Goal: Task Accomplishment & Management: Manage account settings

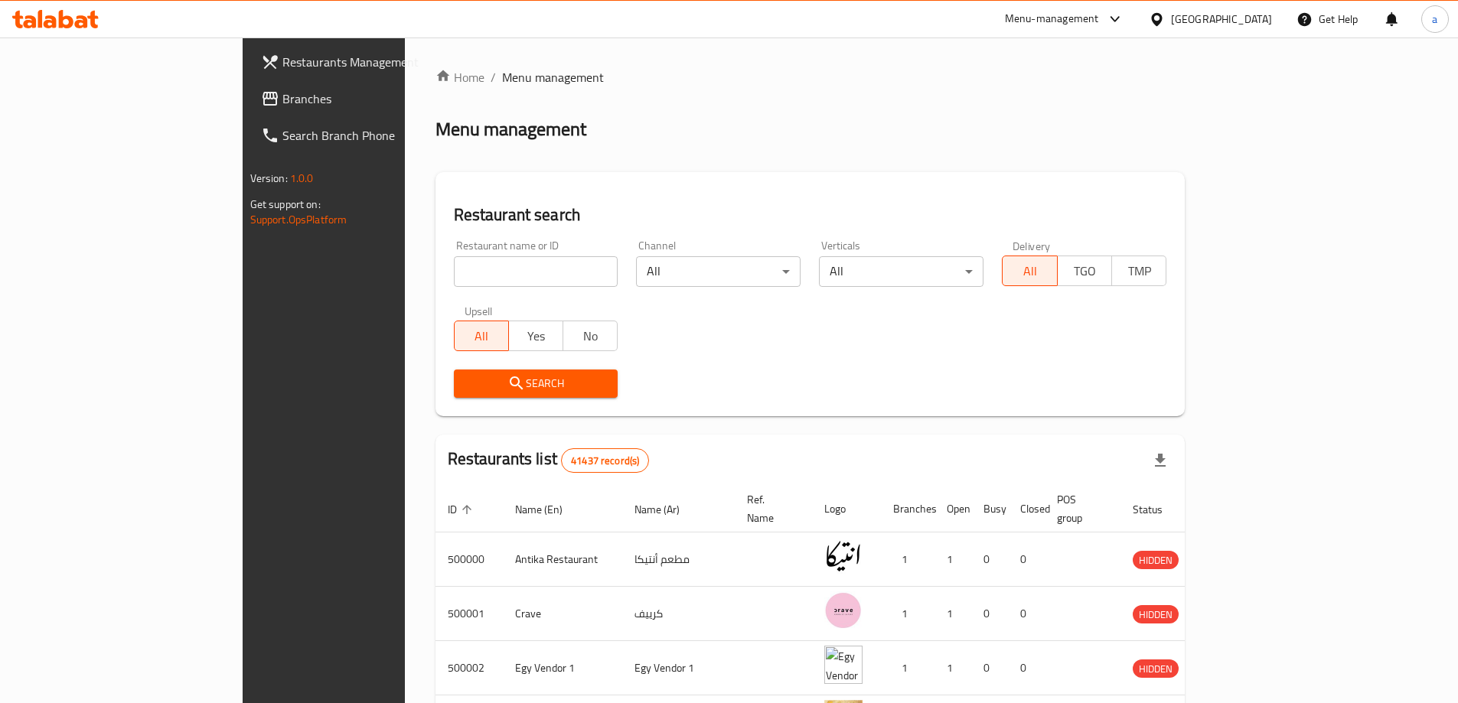
click at [1234, 31] on div "[GEOGRAPHIC_DATA]" at bounding box center [1210, 19] width 148 height 37
click at [1162, 24] on icon at bounding box center [1156, 18] width 11 height 13
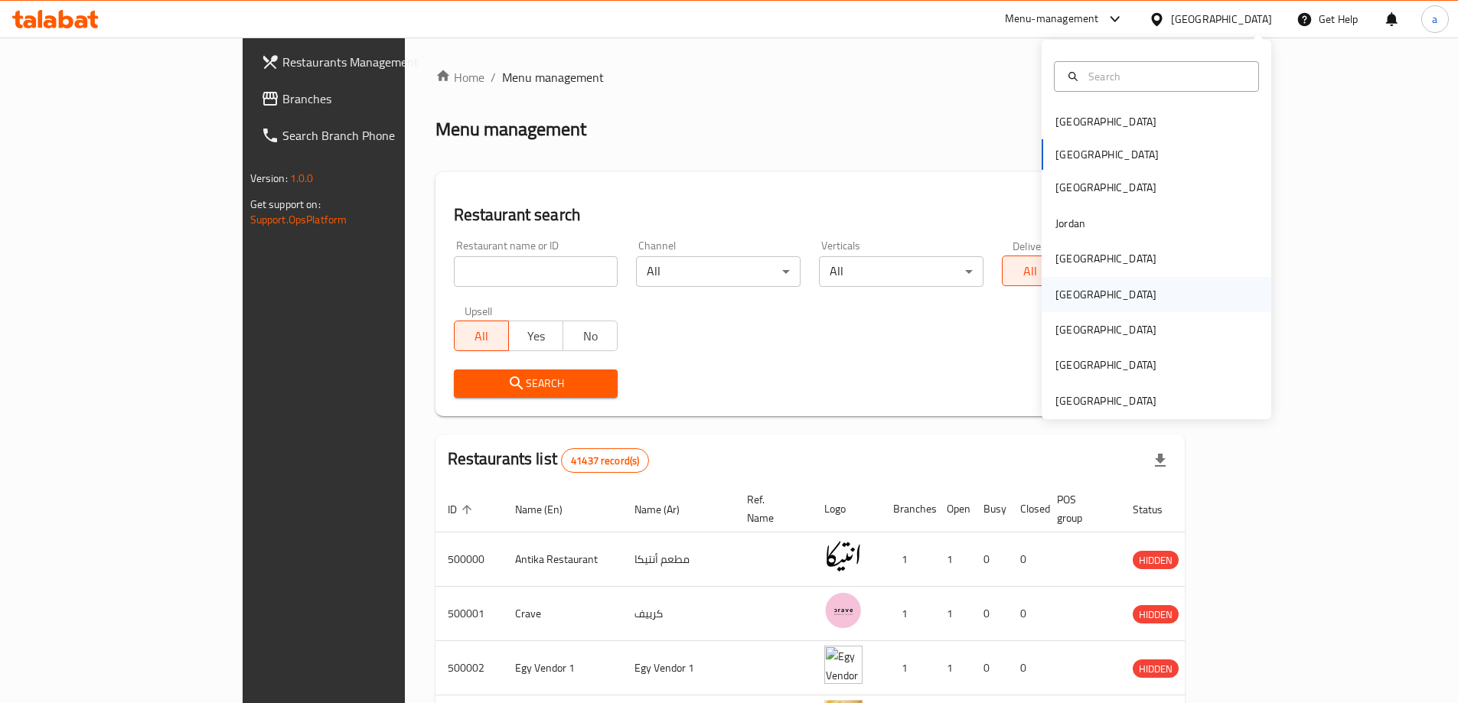
click at [1098, 301] on div "[GEOGRAPHIC_DATA]" at bounding box center [1156, 294] width 230 height 35
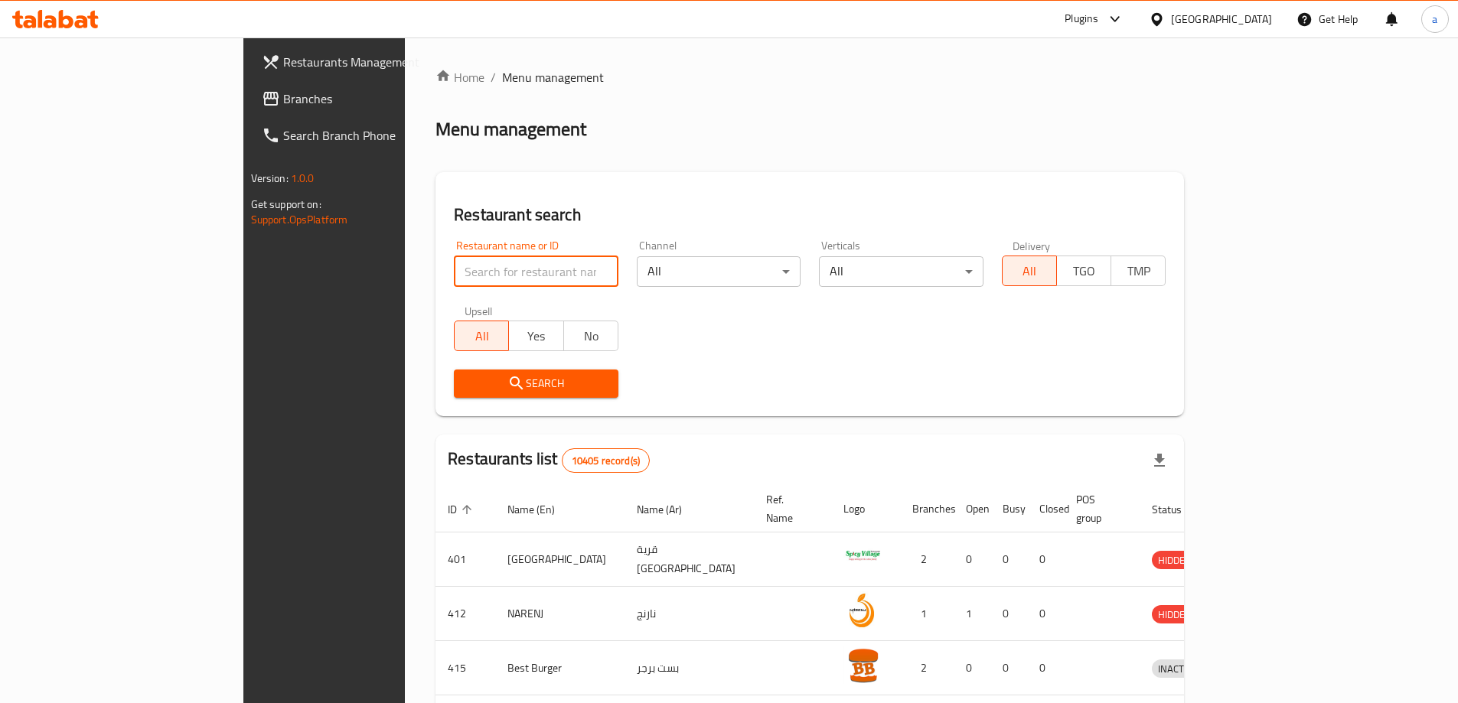
click at [454, 278] on input "search" at bounding box center [536, 271] width 165 height 31
paste input "779748"
type input "779748"
click button "Search" at bounding box center [536, 384] width 165 height 28
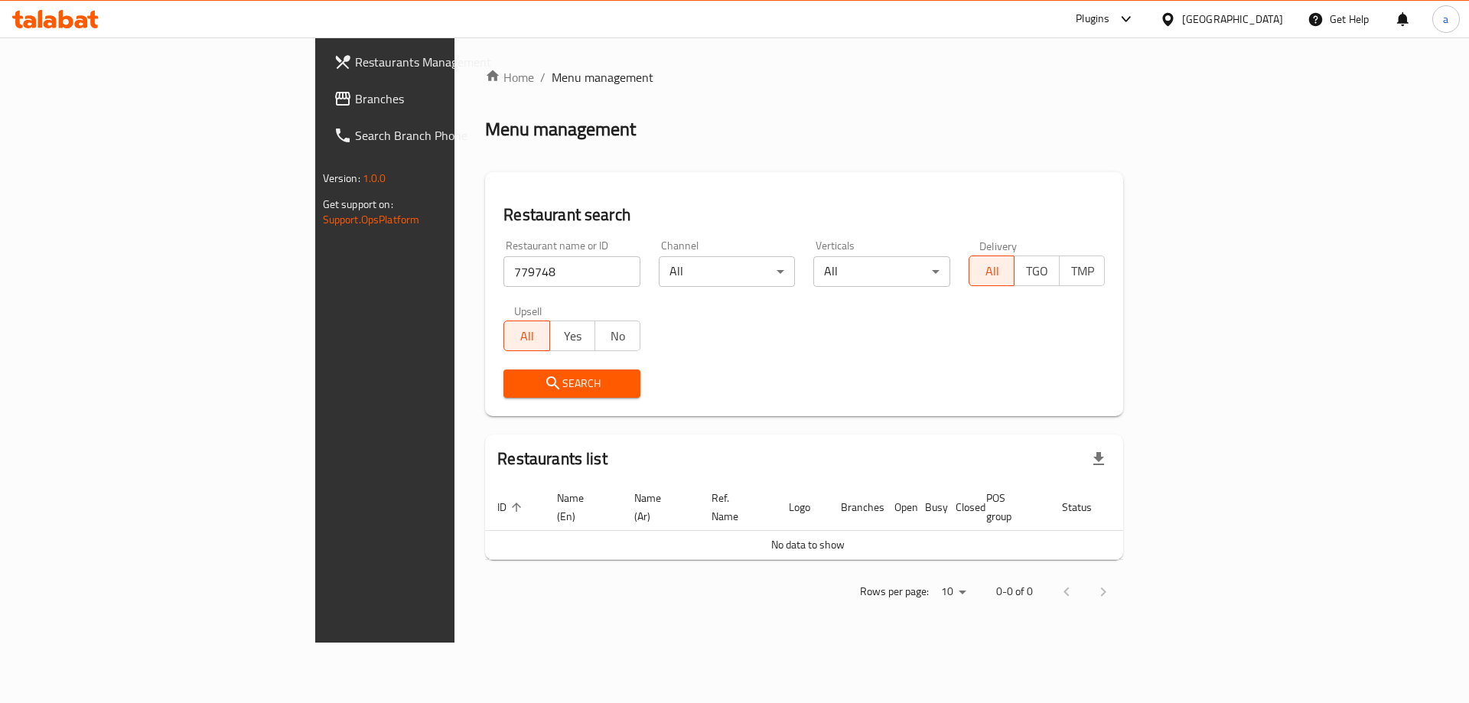
click at [321, 110] on link "Branches" at bounding box center [441, 98] width 240 height 37
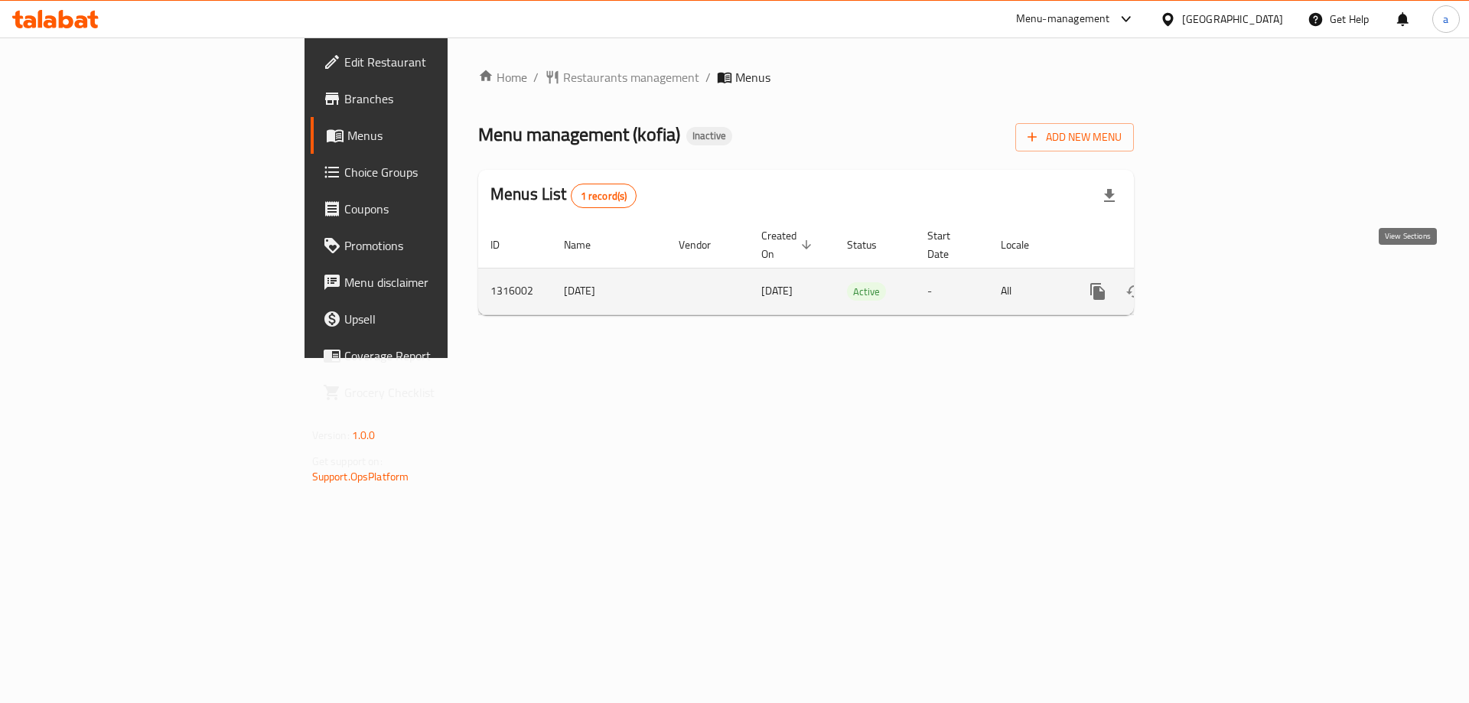
click at [1217, 282] on icon "enhanced table" at bounding box center [1208, 291] width 18 height 18
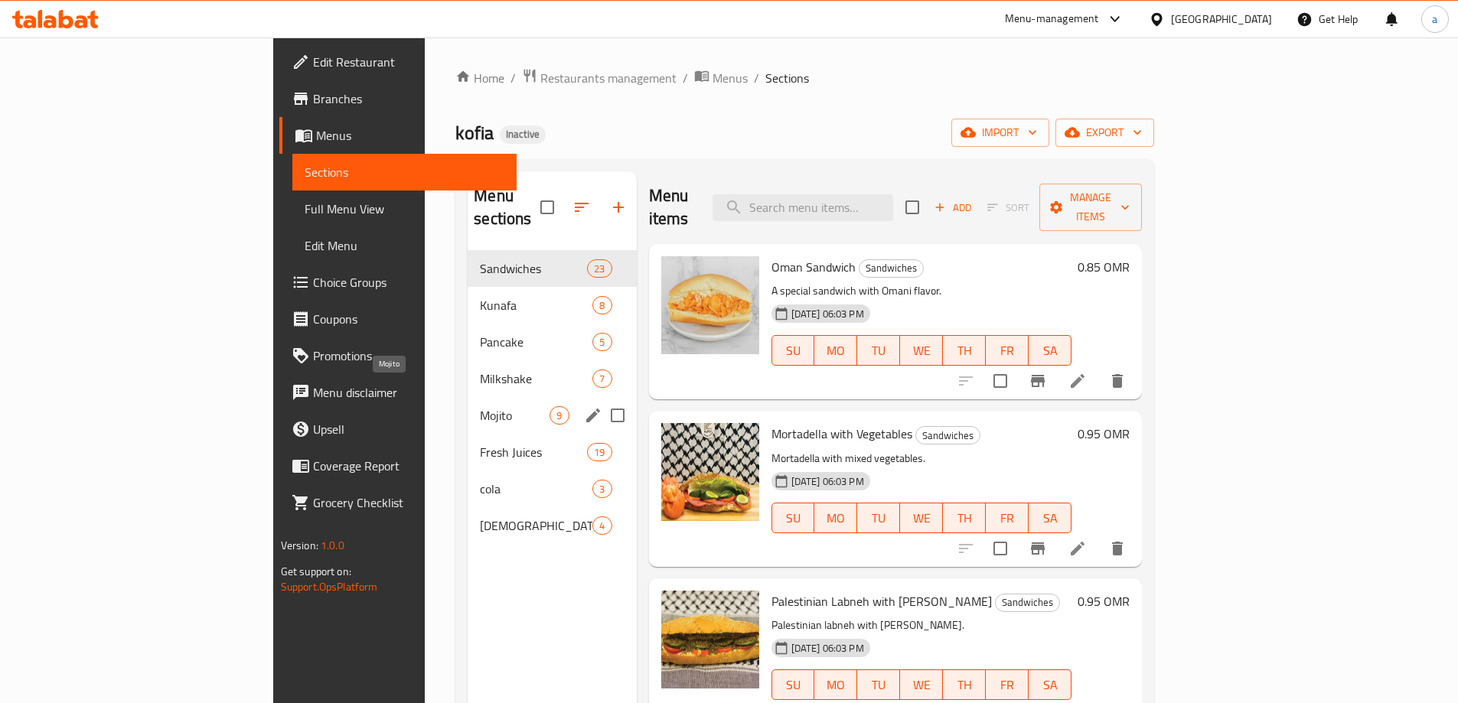
click at [480, 406] on span "Mojito" at bounding box center [515, 415] width 70 height 18
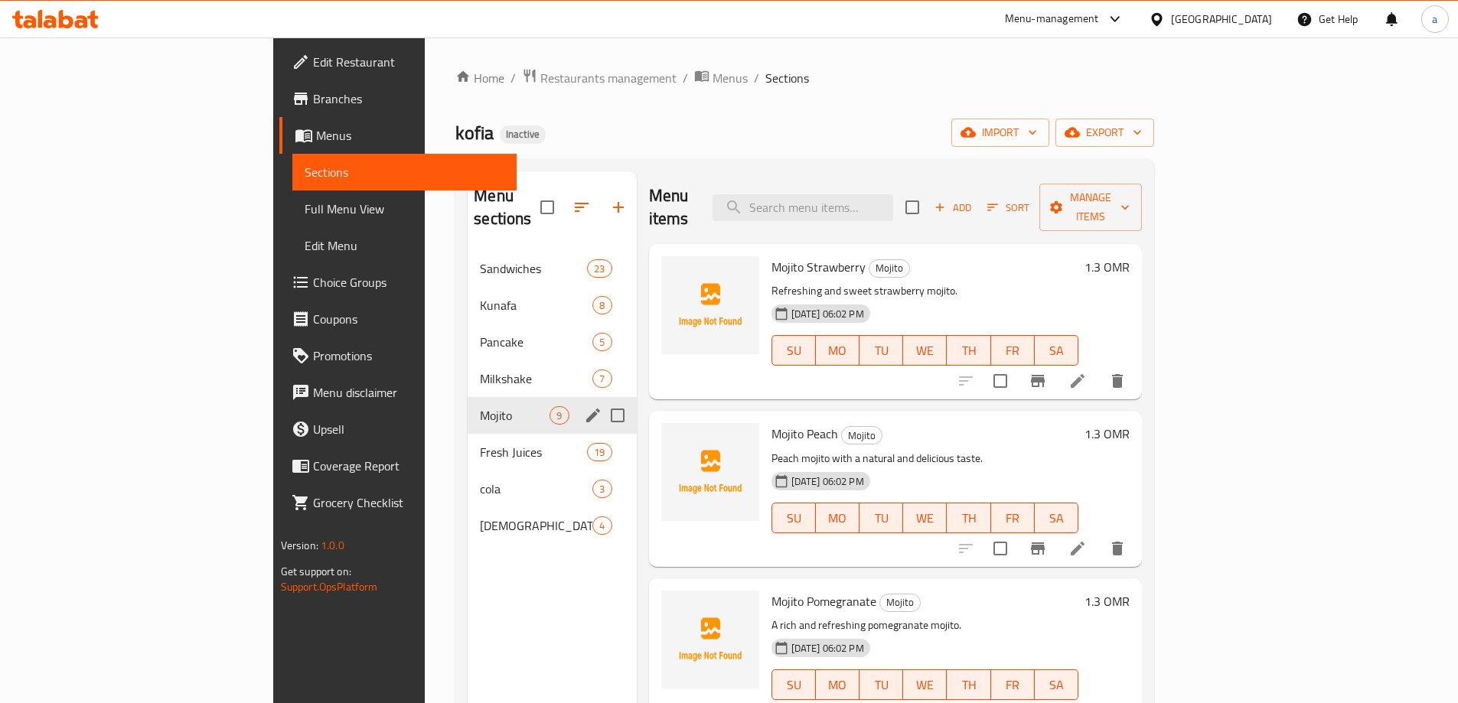
click at [480, 443] on span "Fresh Juices" at bounding box center [533, 452] width 107 height 18
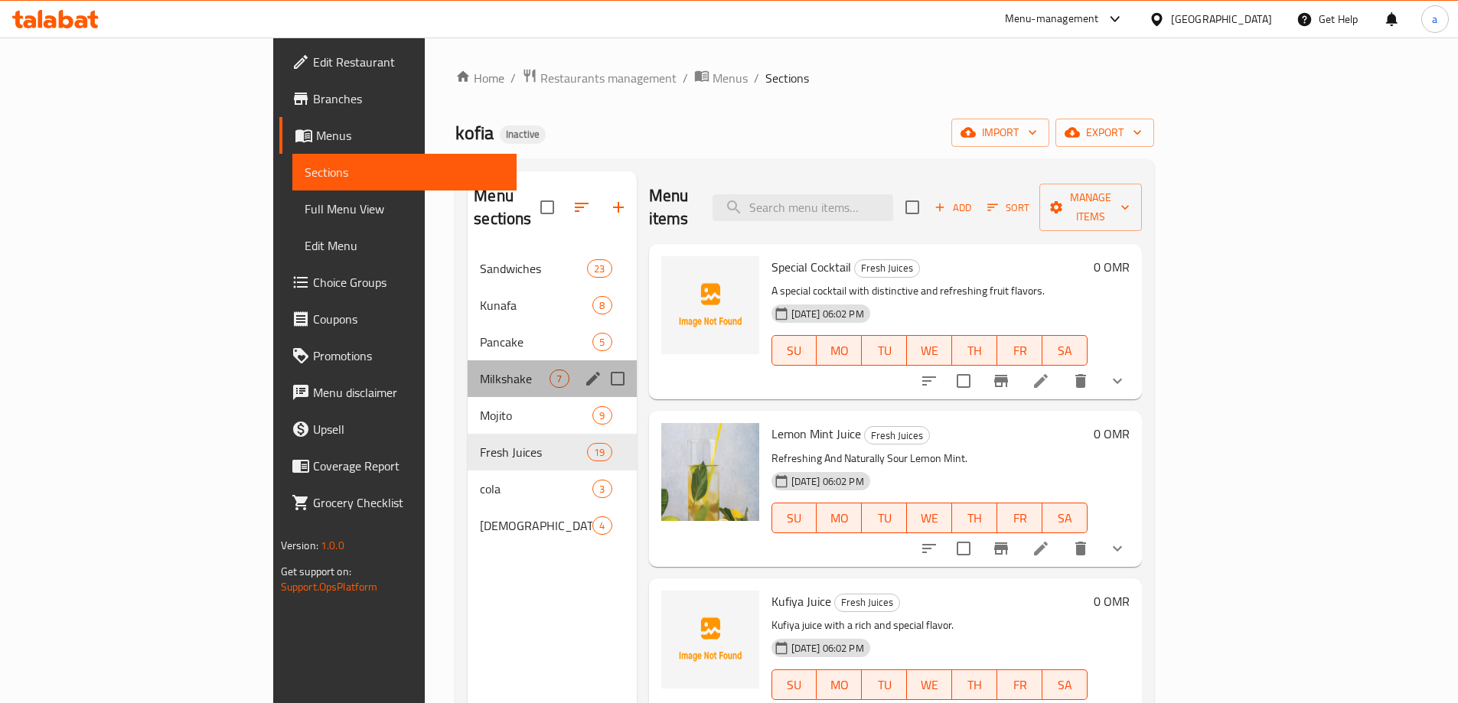
click at [468, 372] on div "Milkshake 7" at bounding box center [552, 378] width 168 height 37
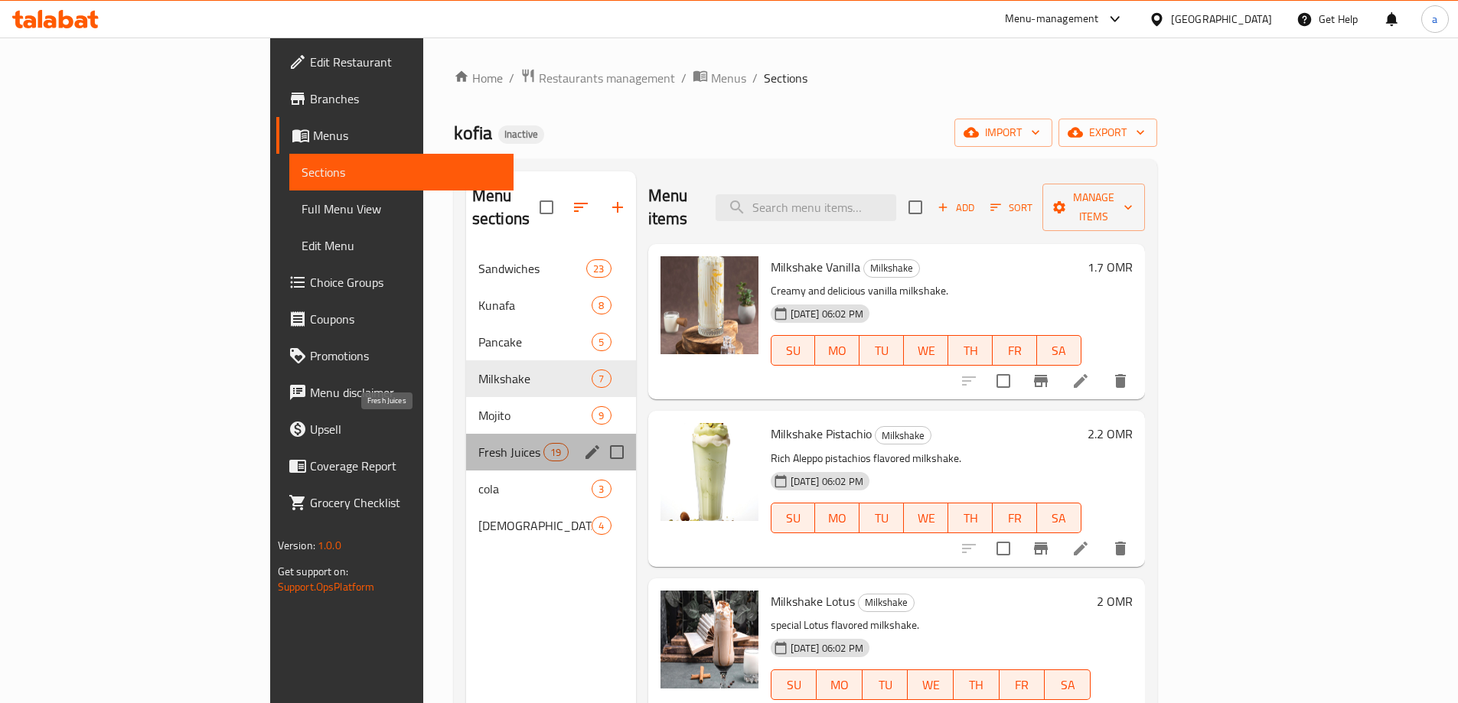
click at [478, 443] on span "Fresh Juices" at bounding box center [510, 452] width 65 height 18
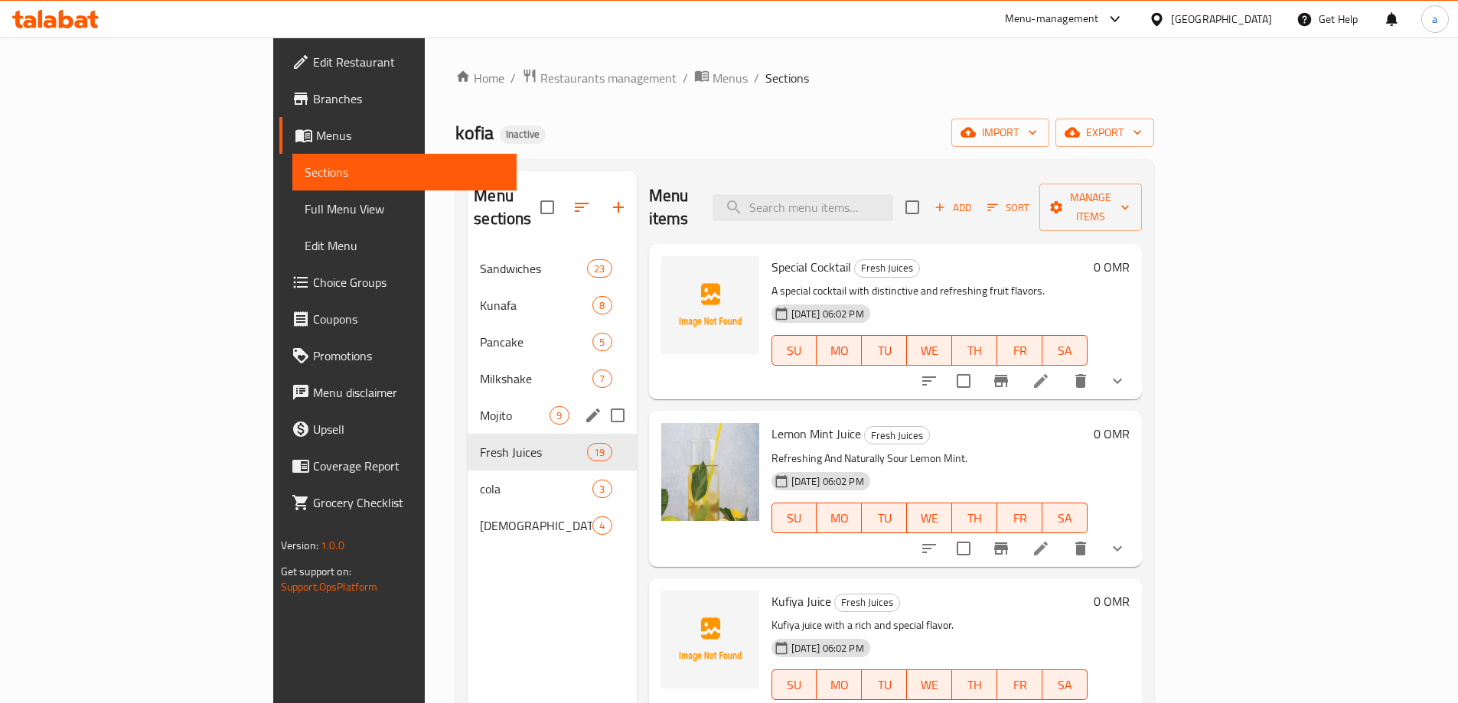
click at [468, 406] on div "Mojito 9" at bounding box center [552, 415] width 168 height 37
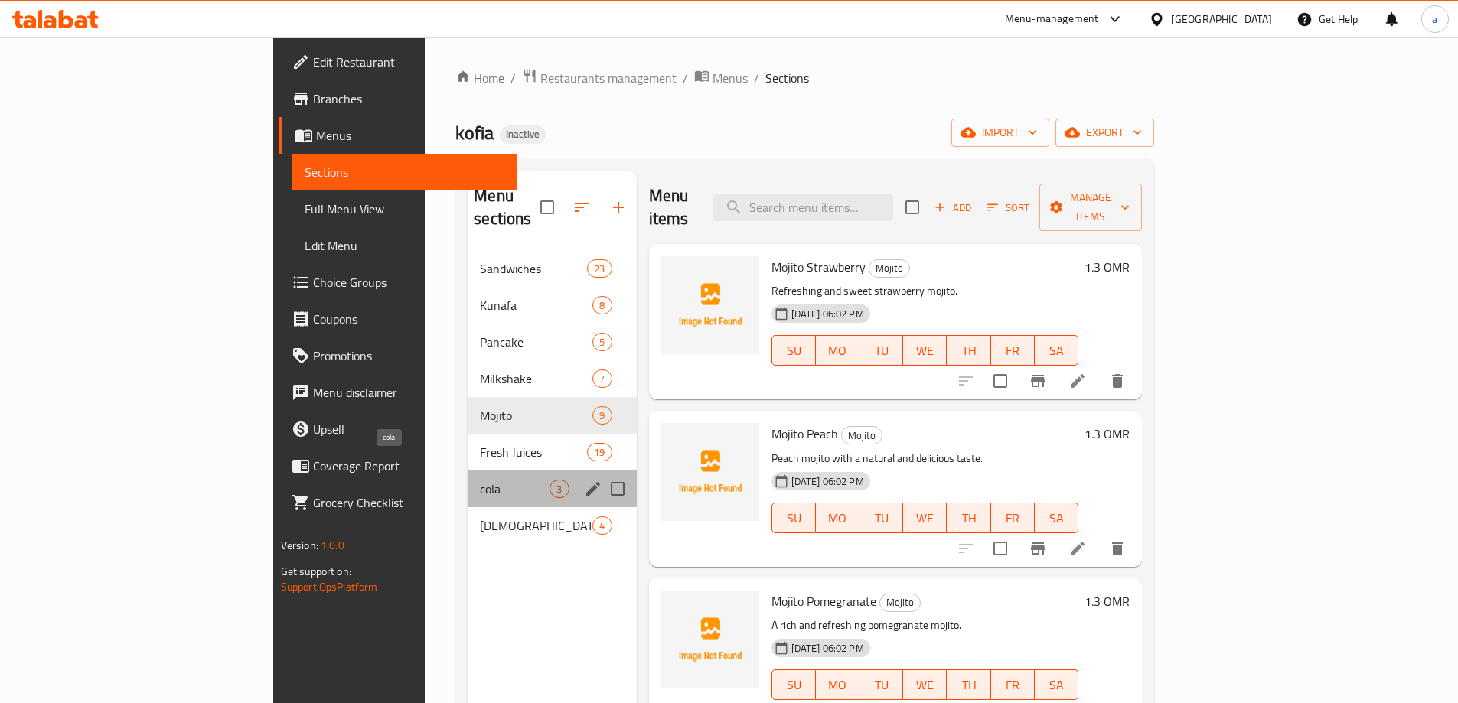
click at [480, 480] on span "cola" at bounding box center [515, 489] width 70 height 18
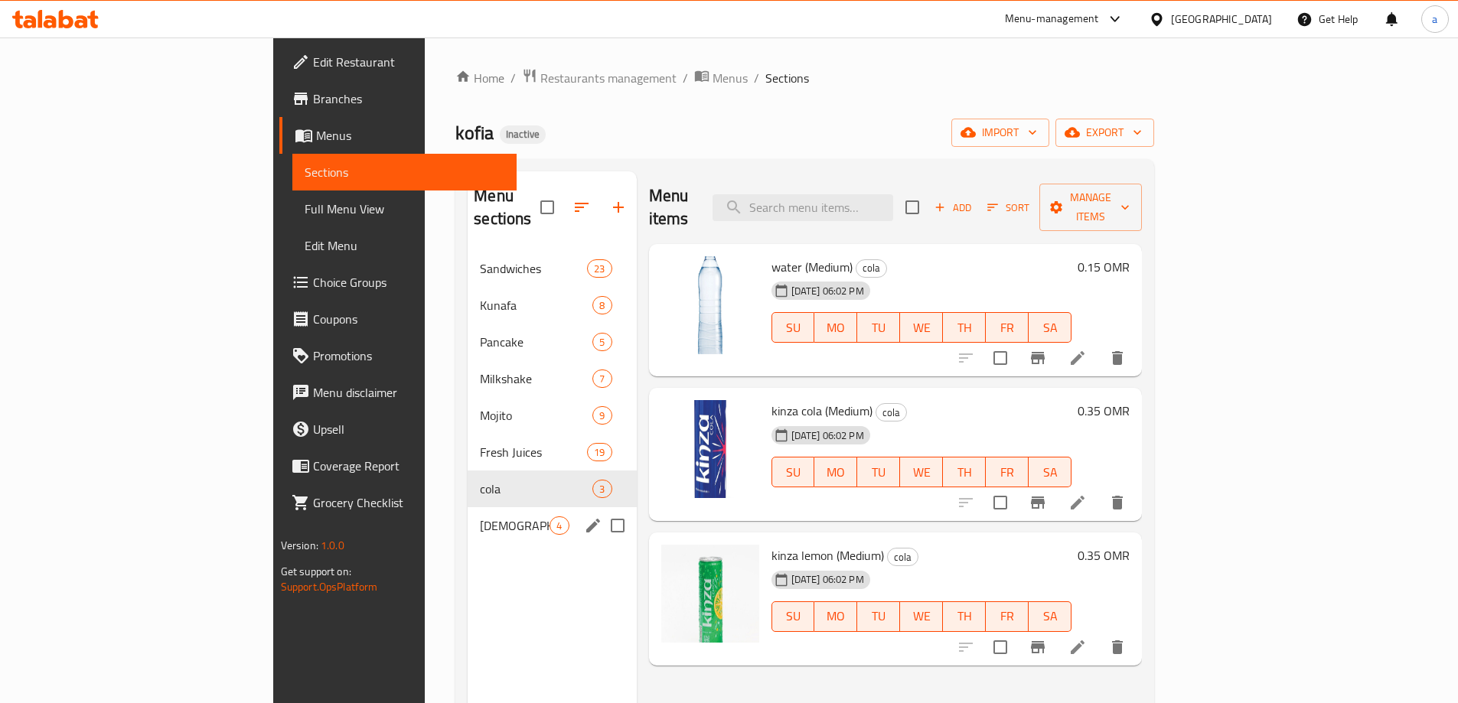
click at [468, 514] on div "Iftar 4" at bounding box center [552, 525] width 168 height 37
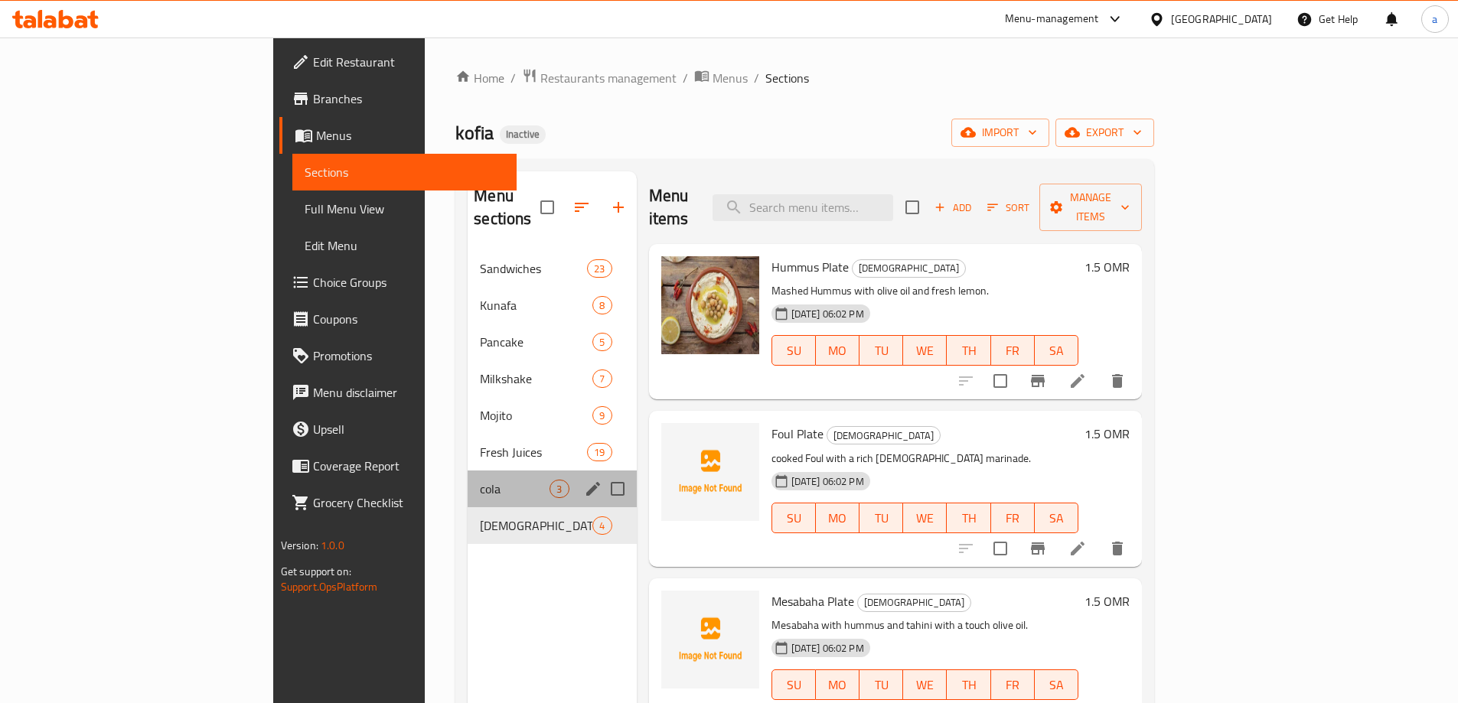
click at [468, 480] on div "cola 3" at bounding box center [552, 489] width 168 height 37
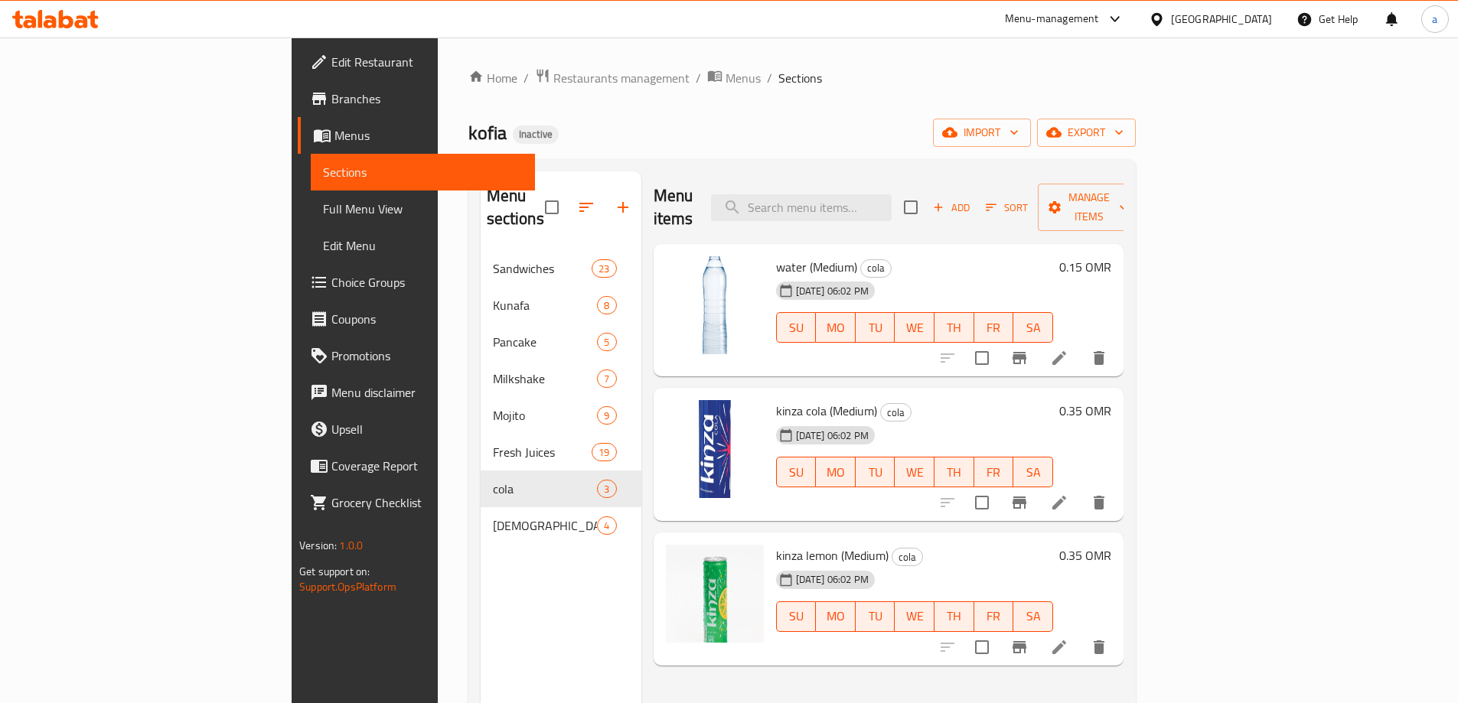
click at [334, 129] on span "Menus" at bounding box center [428, 135] width 188 height 18
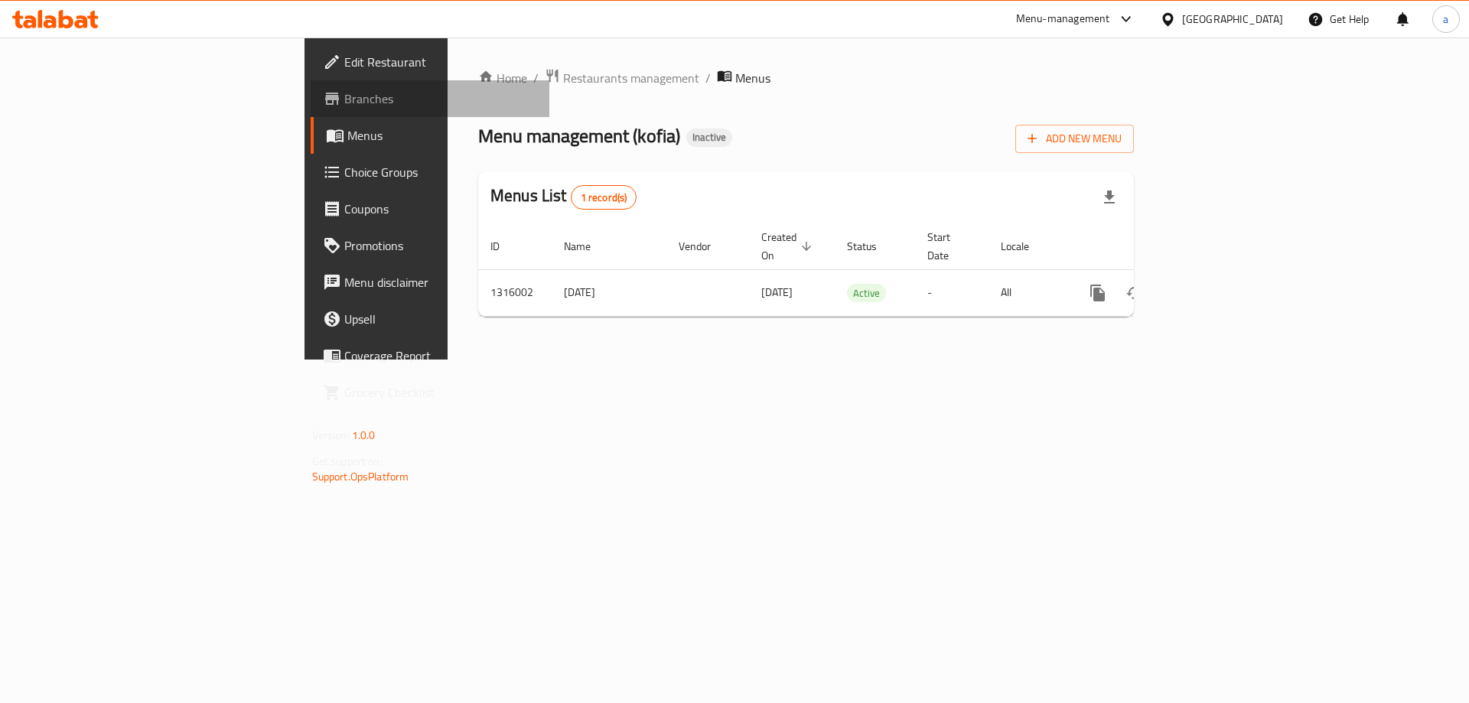
click at [344, 101] on span "Branches" at bounding box center [441, 99] width 194 height 18
